Goal: Transaction & Acquisition: Purchase product/service

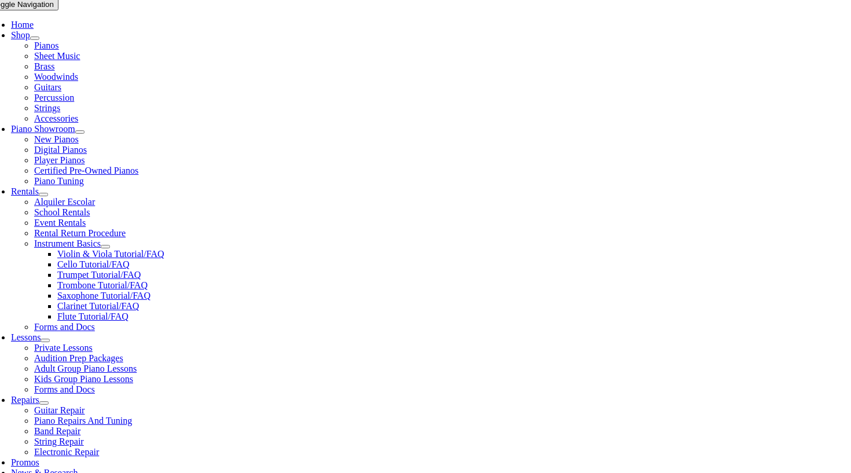
scroll to position [248, 0]
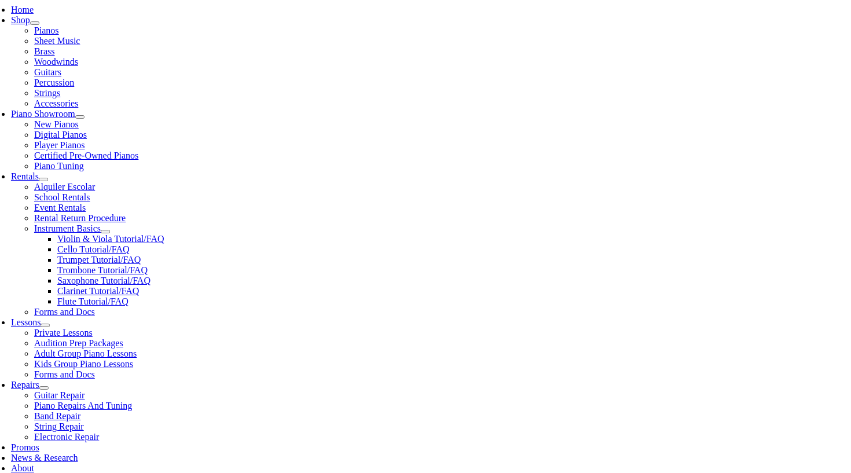
type input "sa"
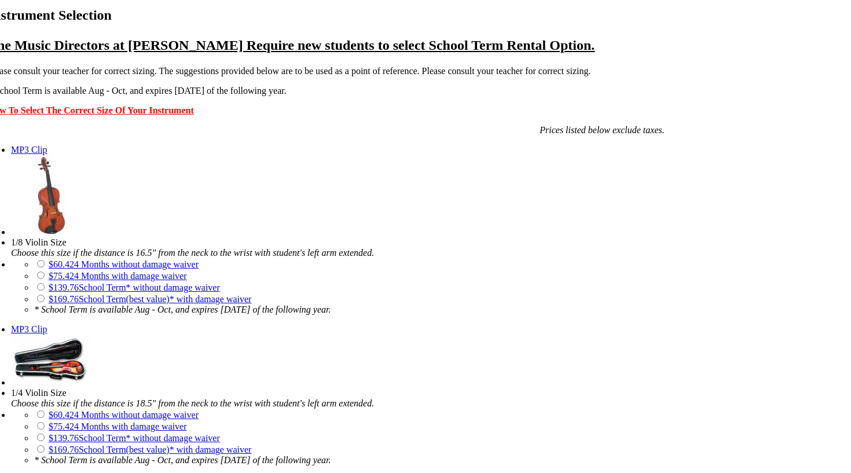
scroll to position [833, 0]
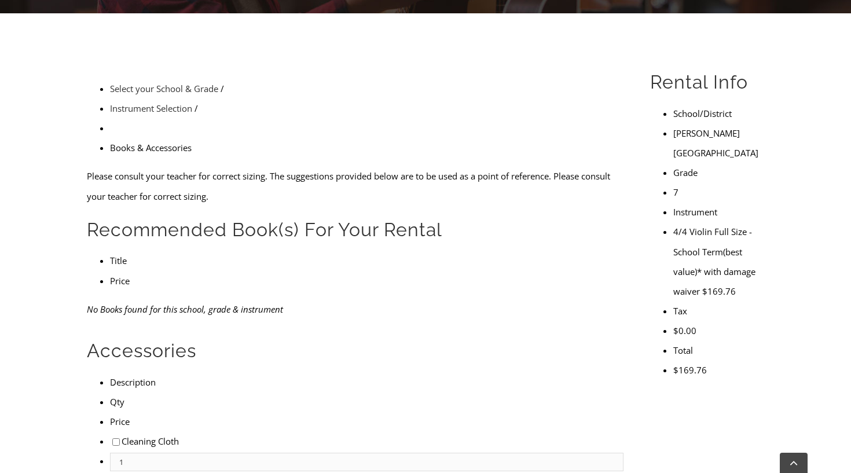
scroll to position [279, 0]
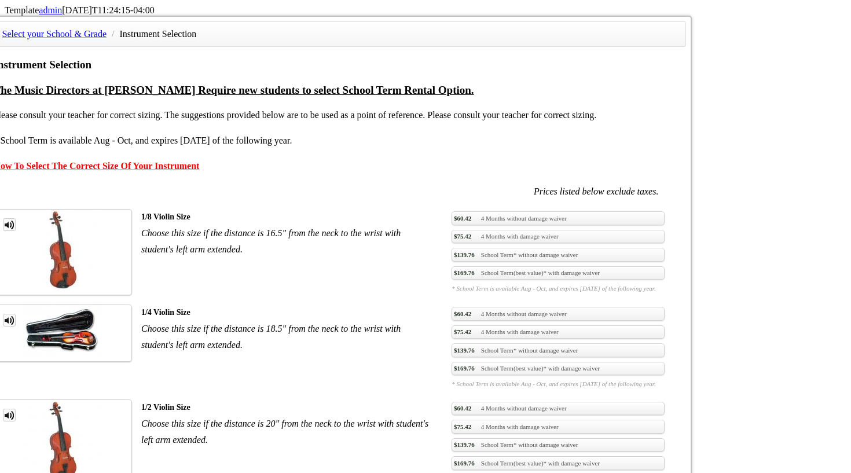
scroll to position [780, 0]
